Goal: Check status: Check status

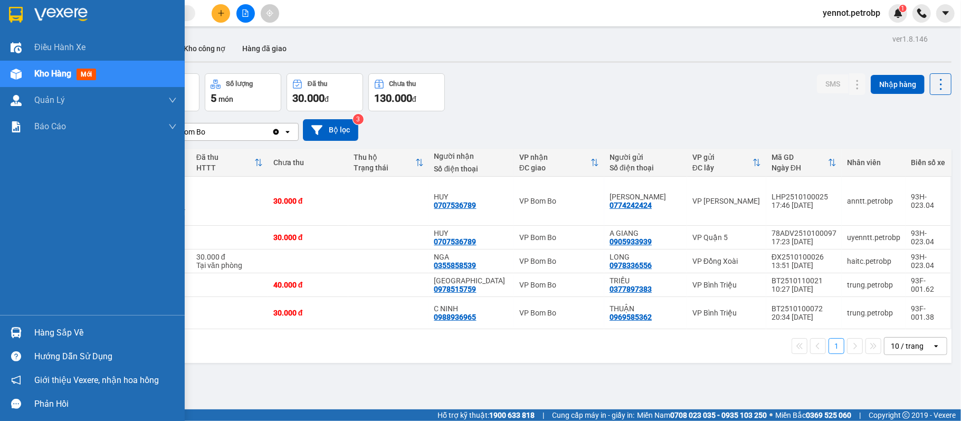
click at [15, 334] on img at bounding box center [16, 332] width 11 height 11
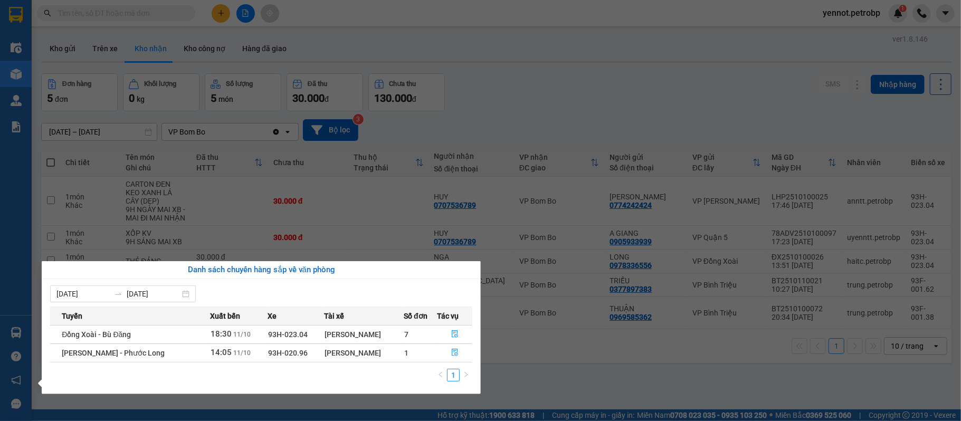
click at [585, 350] on section "Kết quả tìm kiếm ( 0 ) Bộ lọc No Data yennot.petrobp 1 Điều hành xe Kho hàng mớ…" at bounding box center [480, 210] width 961 height 421
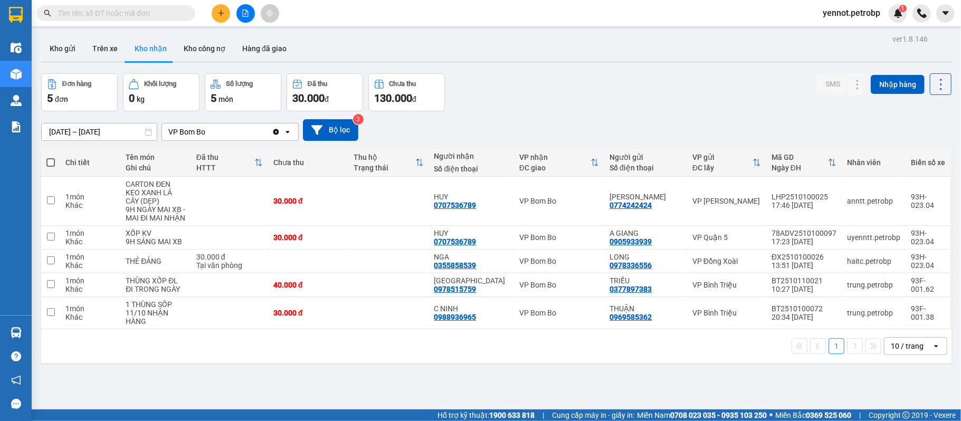
click at [152, 18] on input "text" at bounding box center [120, 13] width 125 height 12
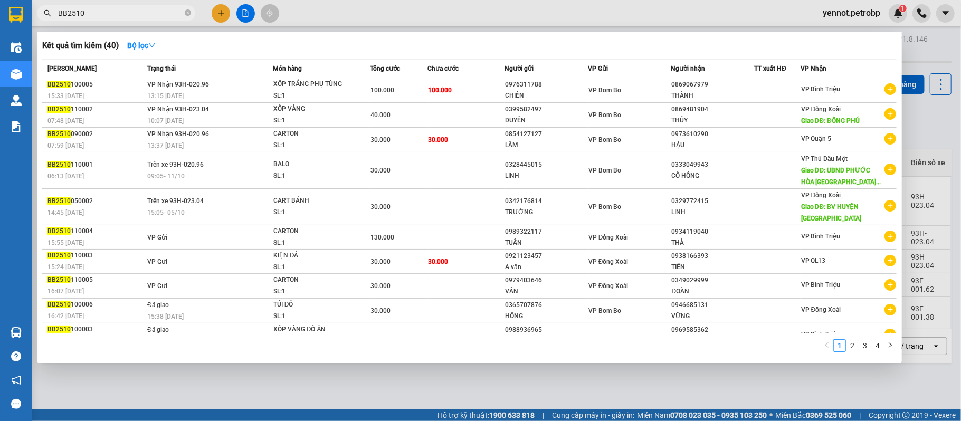
type input "BB2510"
click at [459, 385] on div at bounding box center [480, 210] width 961 height 421
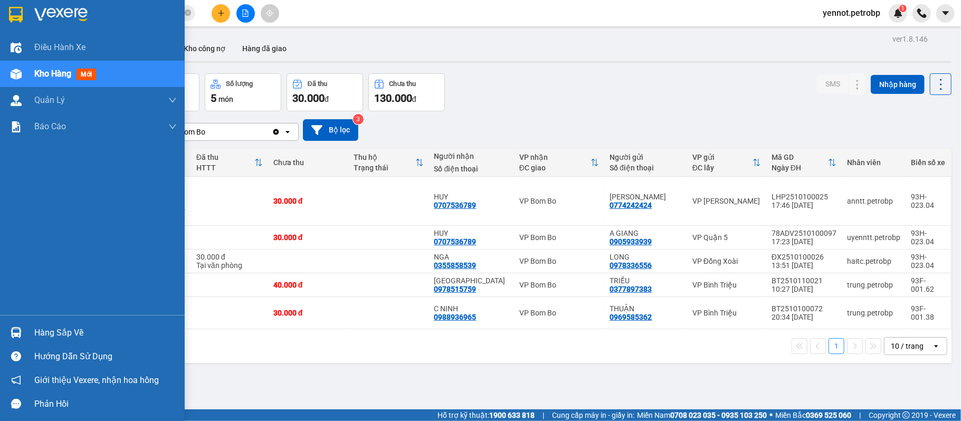
click at [23, 336] on div at bounding box center [16, 332] width 18 height 18
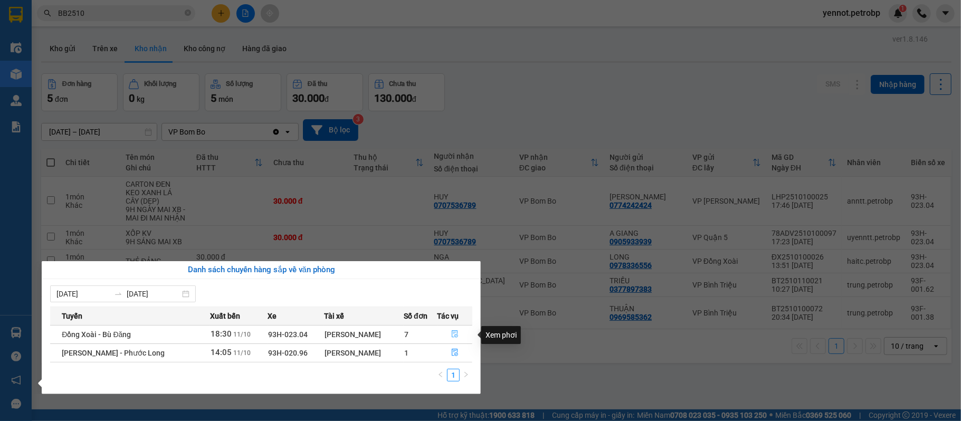
click at [456, 334] on icon "file-done" at bounding box center [454, 333] width 7 height 7
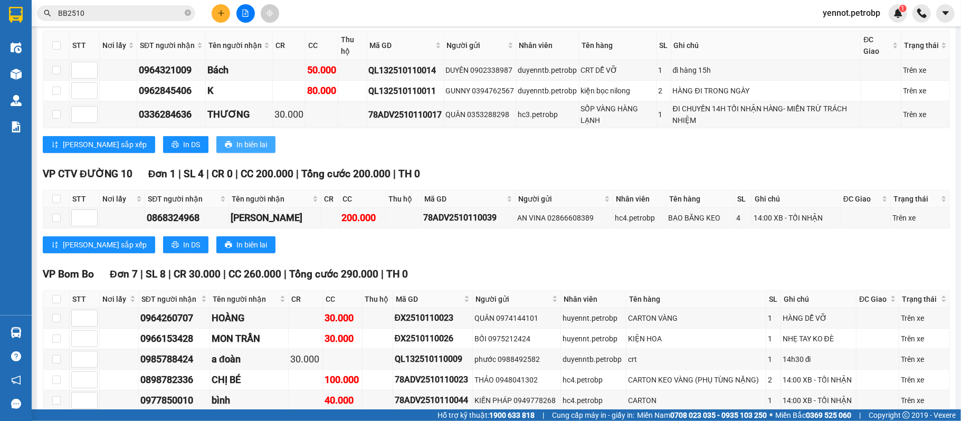
scroll to position [351, 0]
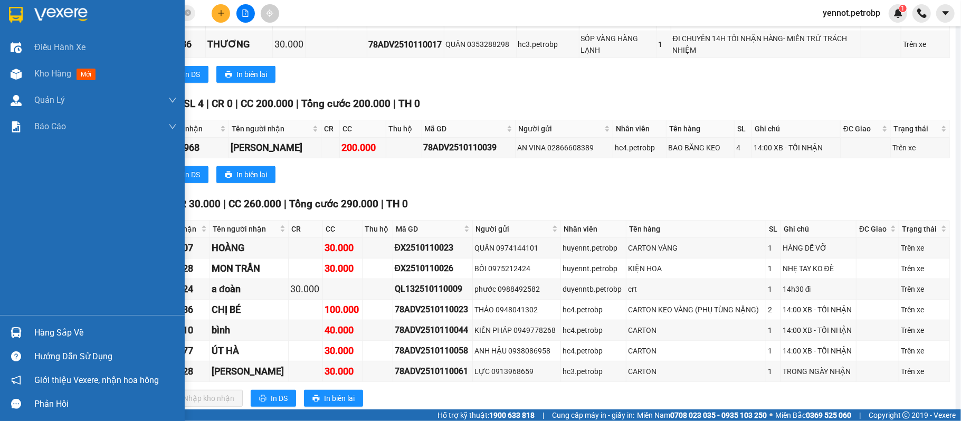
click at [22, 335] on div at bounding box center [16, 332] width 18 height 18
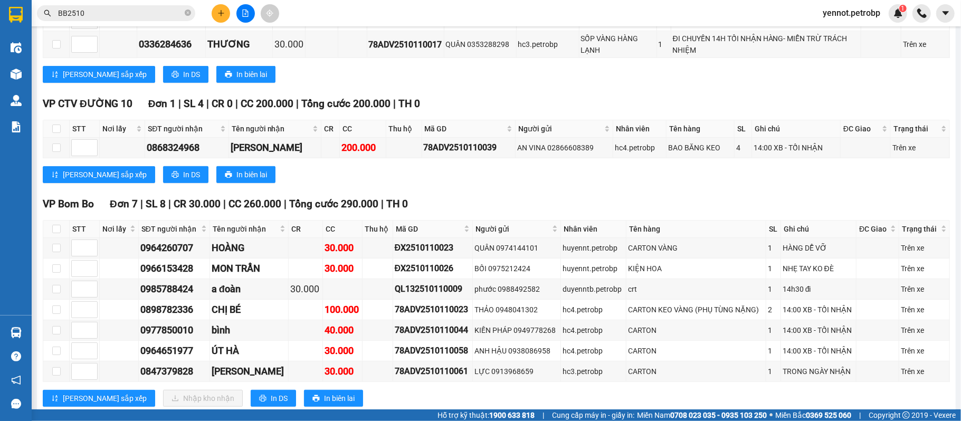
click at [599, 216] on section "Kết quả tìm kiếm ( 40 ) Bộ lọc Mã ĐH Trạng thái Món hàng Tổng cước Chưa cước Ng…" at bounding box center [480, 210] width 961 height 421
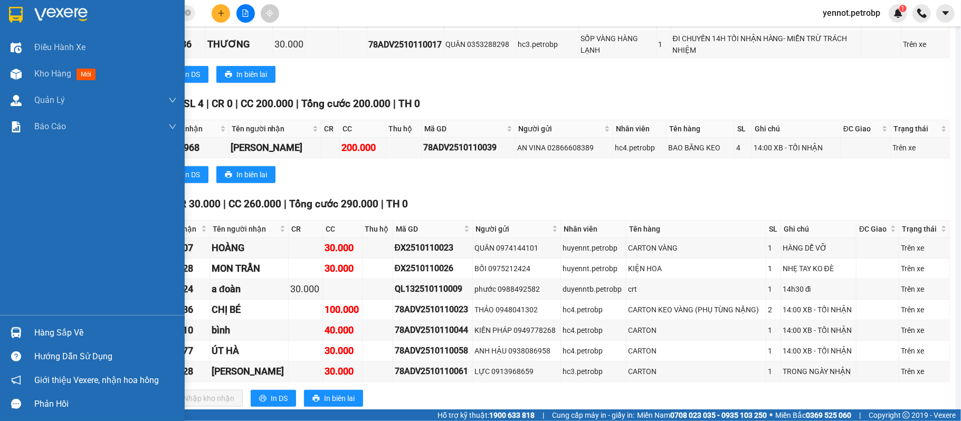
click at [7, 336] on div at bounding box center [16, 332] width 18 height 18
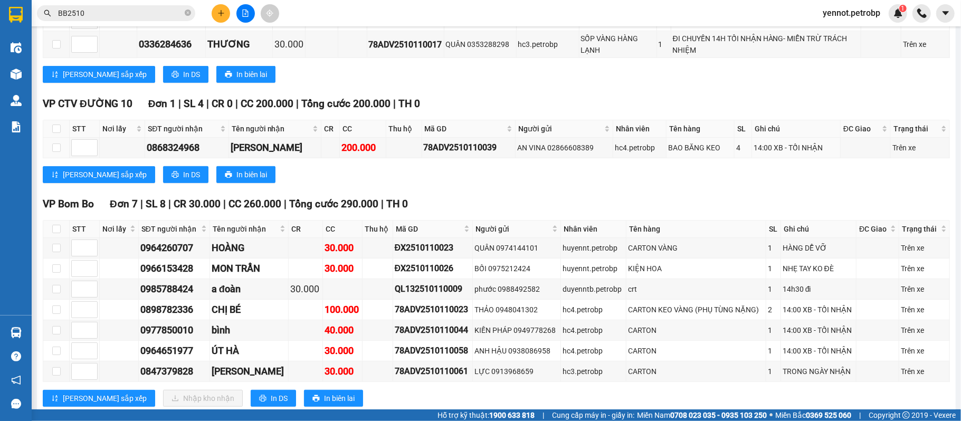
click at [602, 150] on section "Kết quả tìm kiếm ( 40 ) Bộ lọc Mã ĐH Trạng thái Món hàng Tổng cước Chưa cước Ng…" at bounding box center [480, 210] width 961 height 421
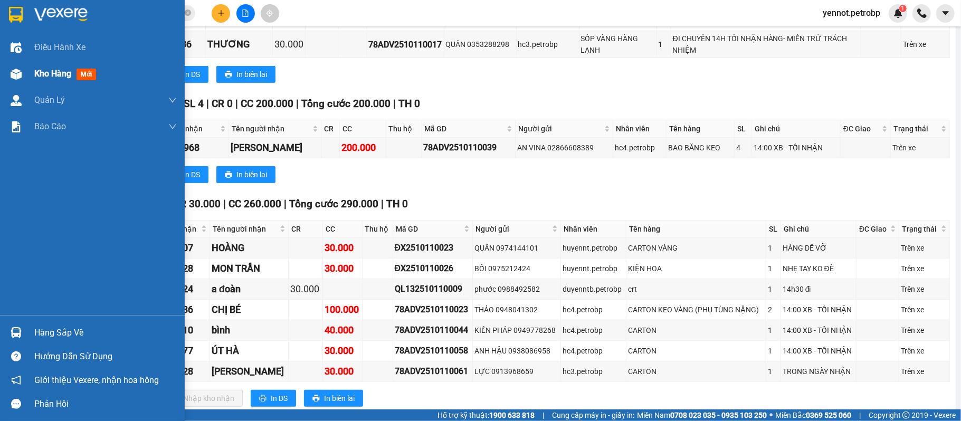
click at [38, 72] on span "Kho hàng" at bounding box center [52, 74] width 37 height 10
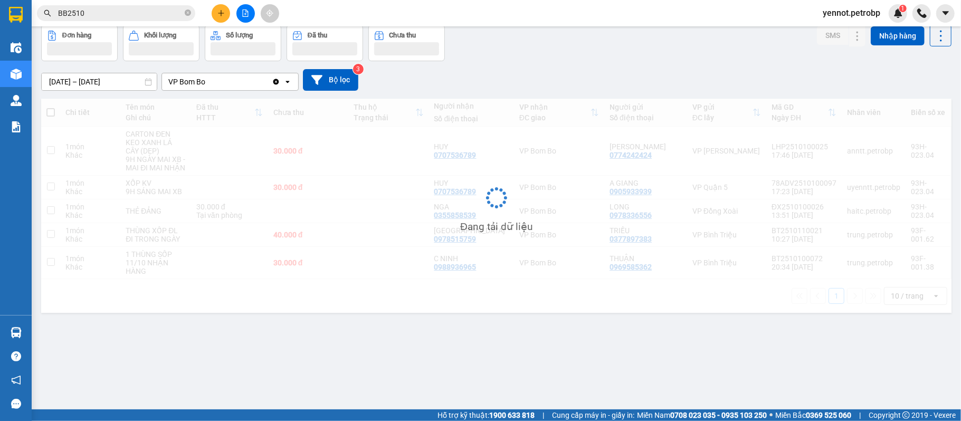
scroll to position [49, 0]
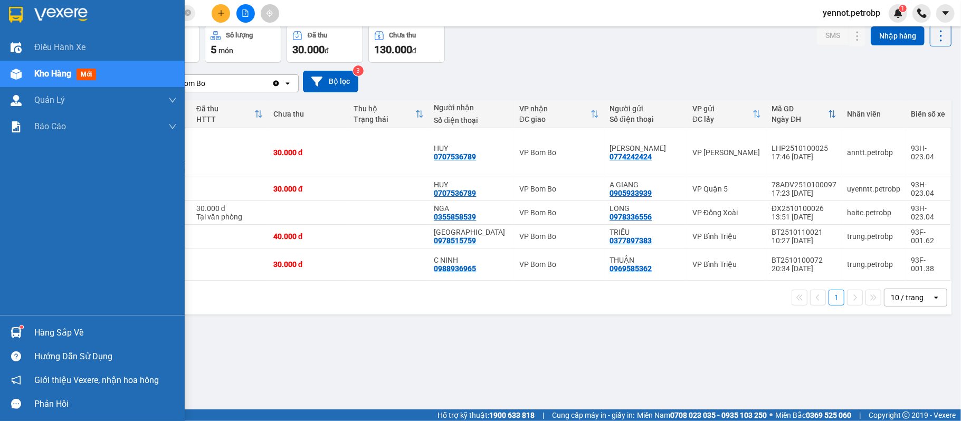
click at [22, 330] on div at bounding box center [16, 332] width 18 height 18
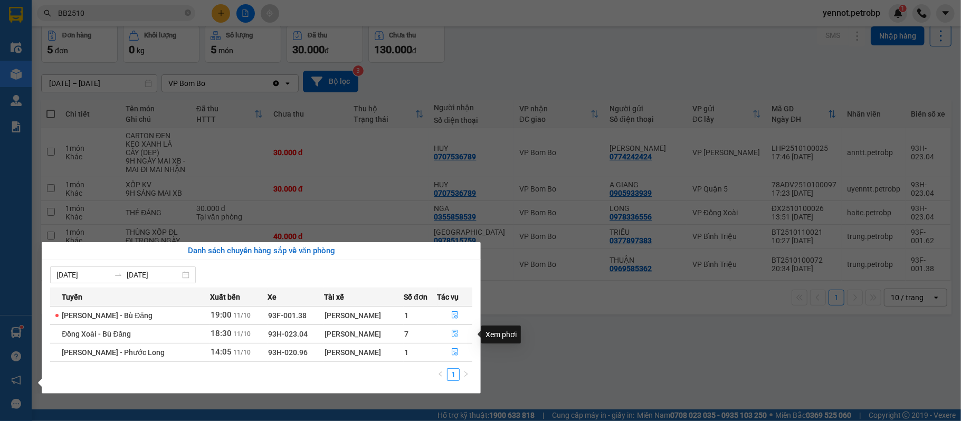
click at [456, 332] on icon "file-done" at bounding box center [455, 333] width 6 height 7
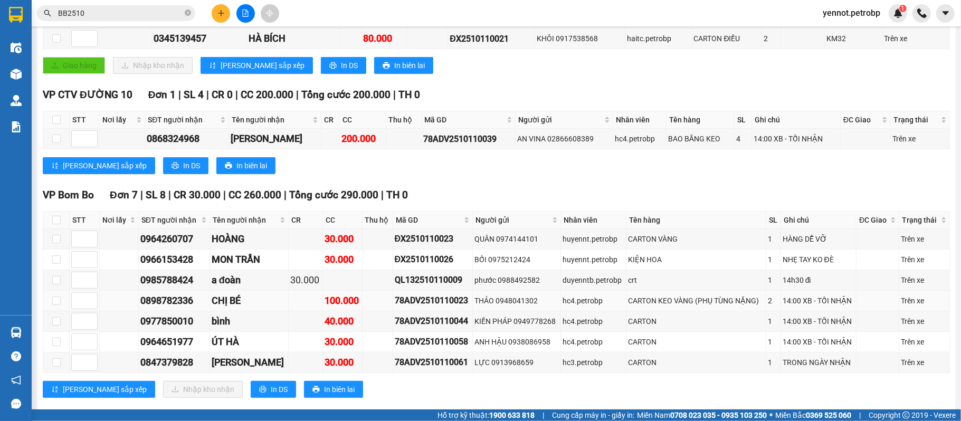
scroll to position [271, 0]
